Goal: Transaction & Acquisition: Download file/media

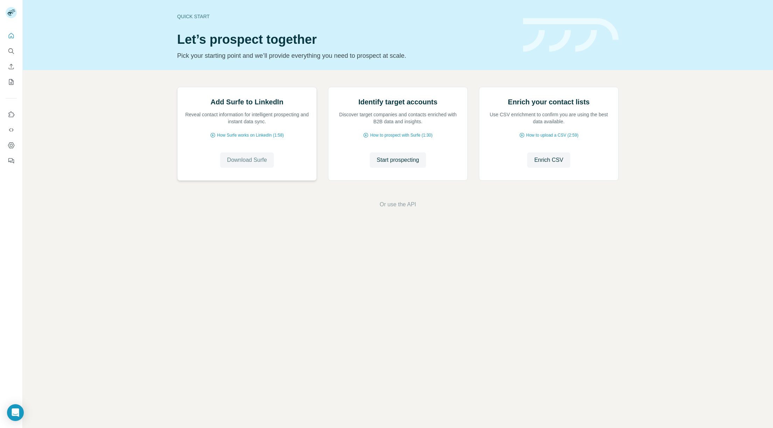
click at [244, 164] on span "Download Surfe" at bounding box center [247, 160] width 40 height 8
